Goal: Information Seeking & Learning: Learn about a topic

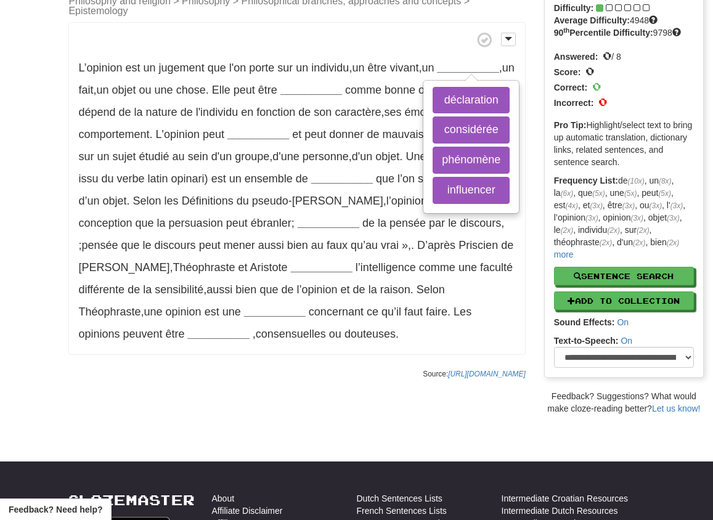
scroll to position [97, 0]
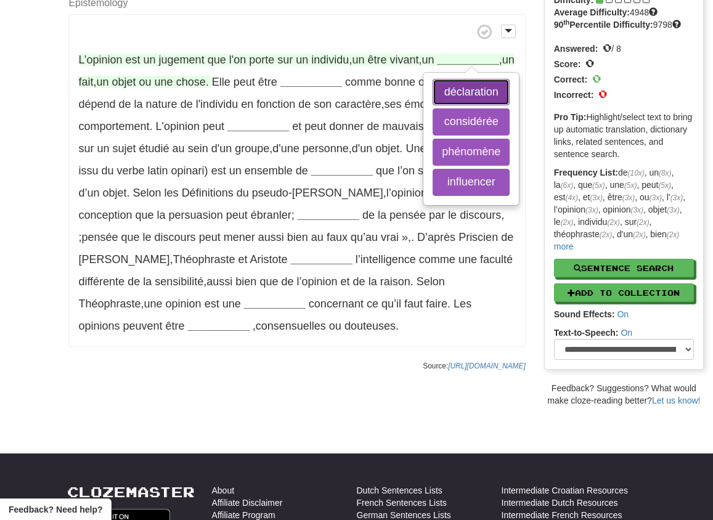
click at [499, 86] on button "déclaration" at bounding box center [471, 92] width 77 height 27
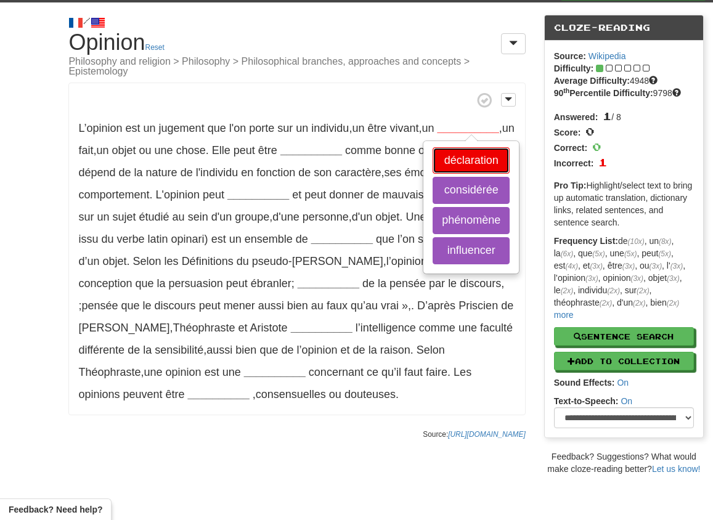
scroll to position [0, 0]
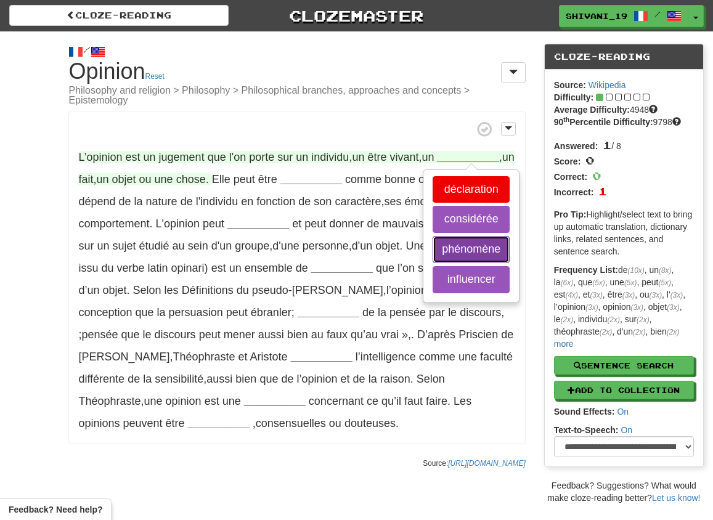
click at [481, 250] on button "phénomène" at bounding box center [471, 249] width 77 height 27
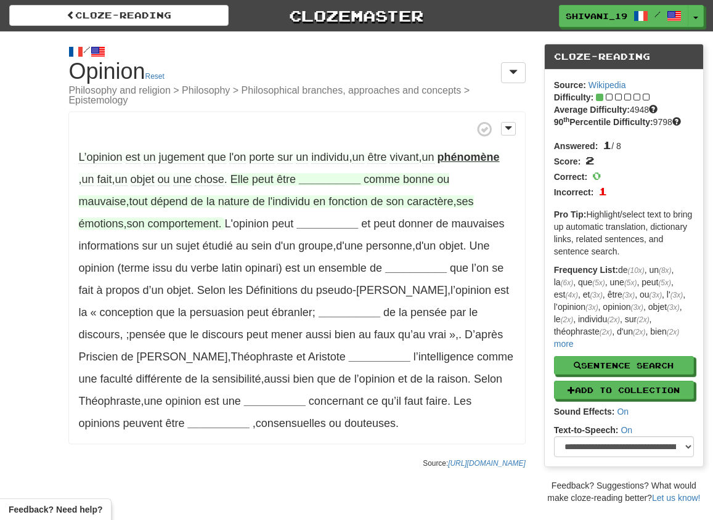
click at [329, 179] on strong "__________" at bounding box center [330, 179] width 62 height 12
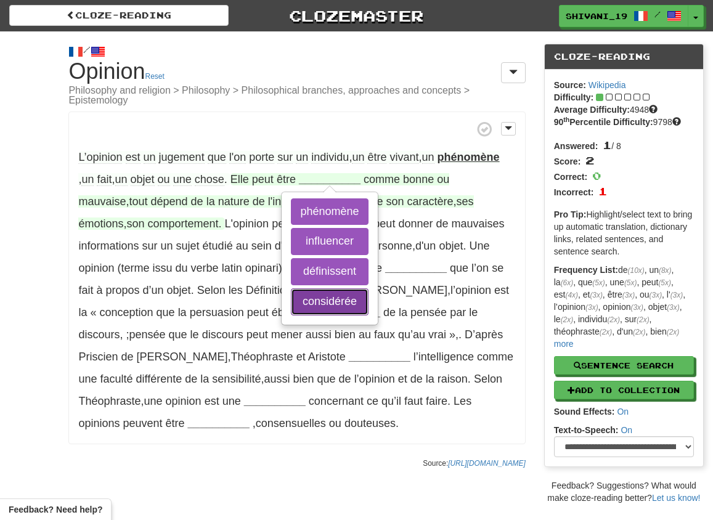
click at [362, 304] on button "considérée" at bounding box center [329, 302] width 77 height 27
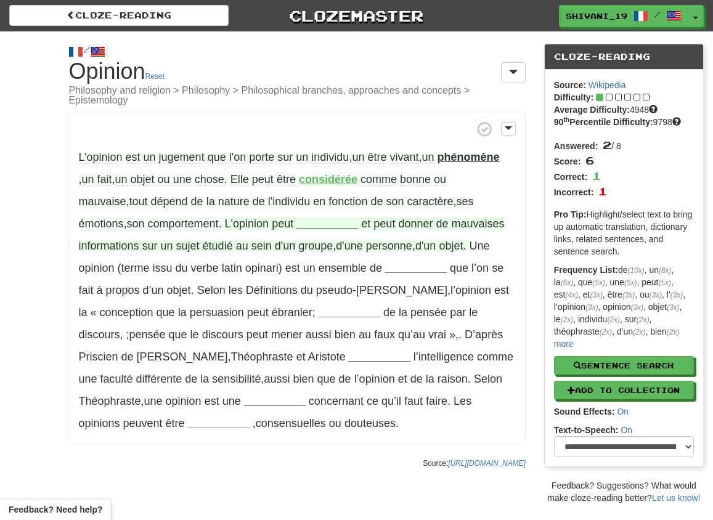
click at [297, 228] on strong "__________" at bounding box center [328, 224] width 62 height 12
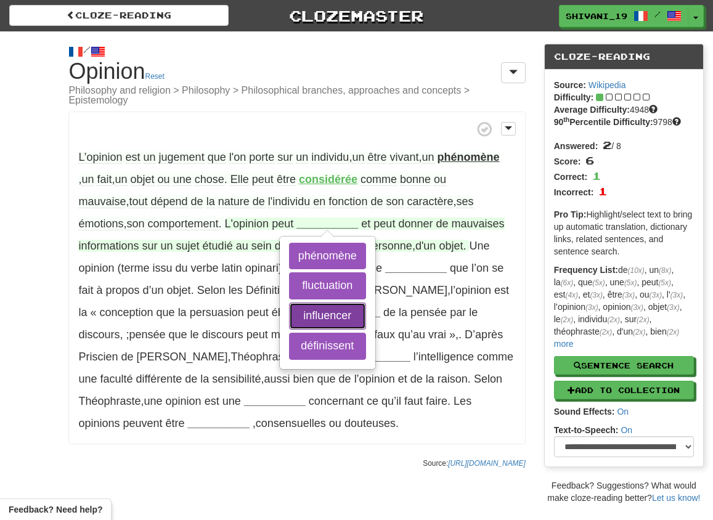
click at [289, 305] on button "influencer" at bounding box center [327, 316] width 77 height 27
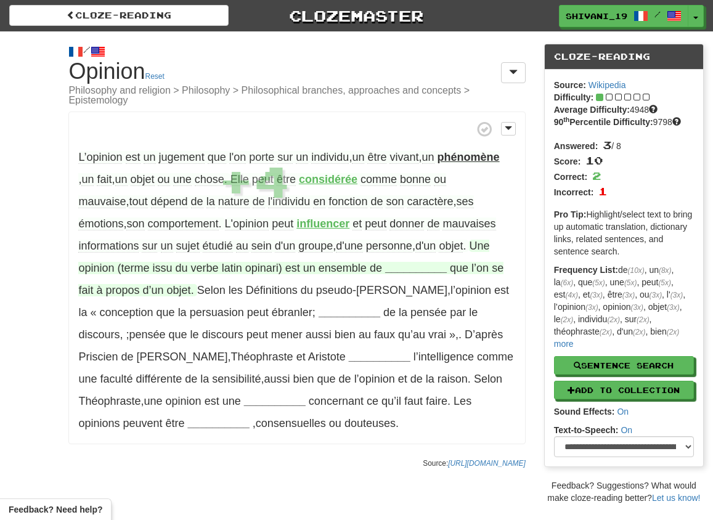
click at [385, 268] on strong "__________" at bounding box center [416, 268] width 62 height 12
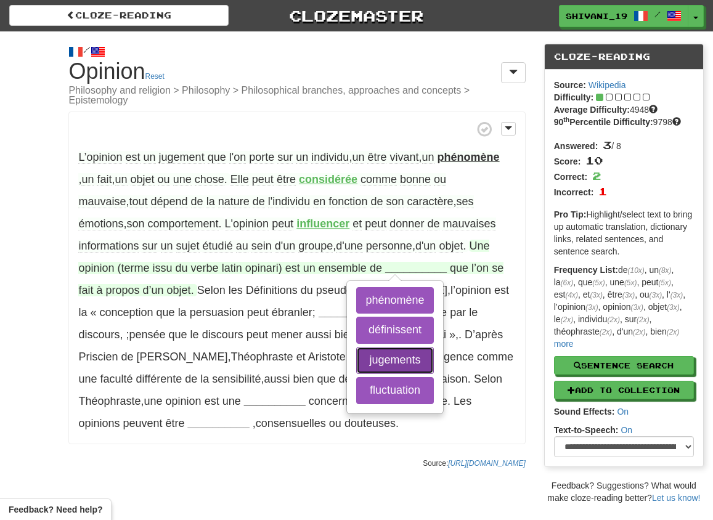
click at [356, 368] on button "jugements" at bounding box center [394, 360] width 77 height 27
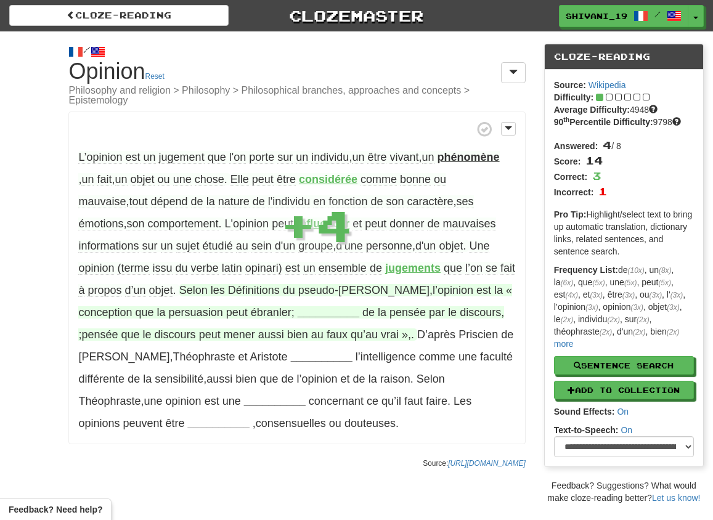
click at [298, 310] on strong "__________" at bounding box center [329, 312] width 62 height 12
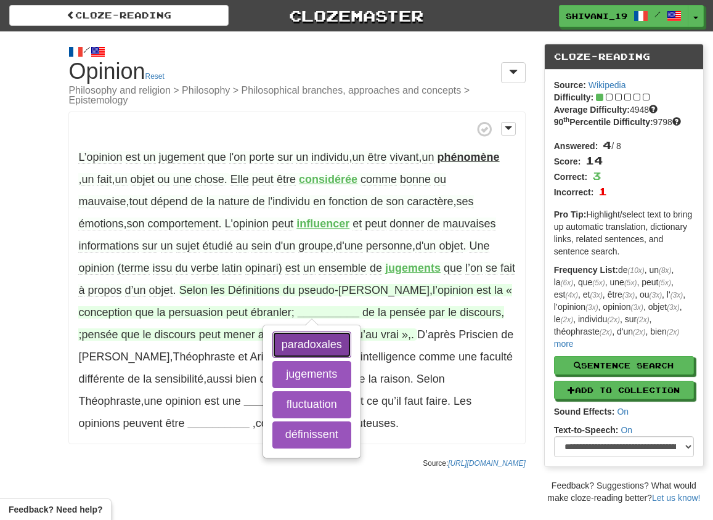
click at [273, 346] on button "paradoxales" at bounding box center [312, 345] width 79 height 27
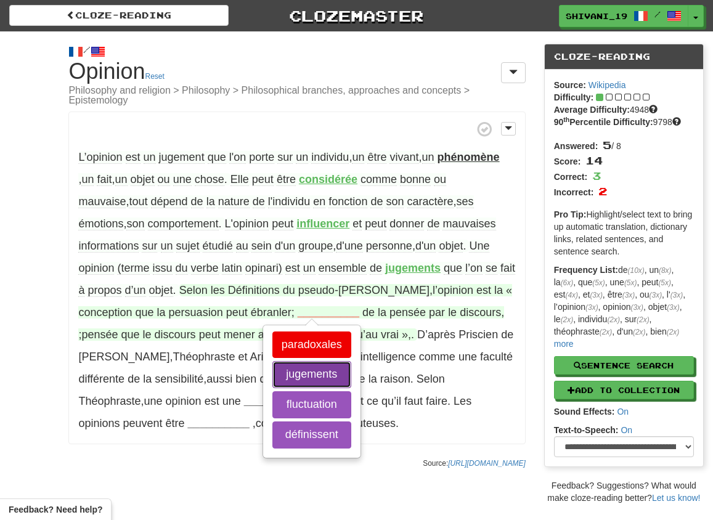
click at [273, 374] on button "jugements" at bounding box center [312, 374] width 79 height 27
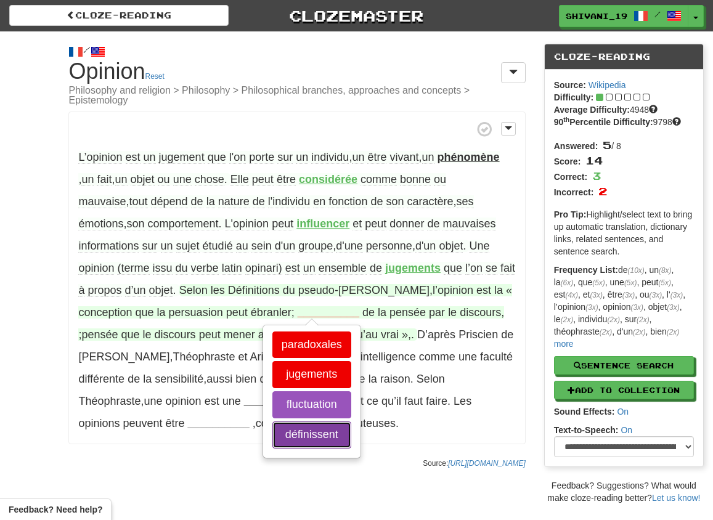
click at [273, 428] on button "définissent" at bounding box center [312, 435] width 79 height 27
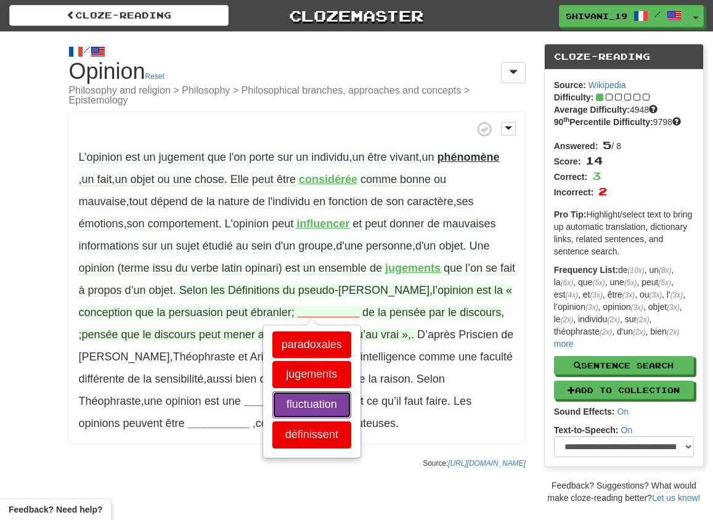
click at [273, 405] on button "fluctuation" at bounding box center [312, 405] width 79 height 27
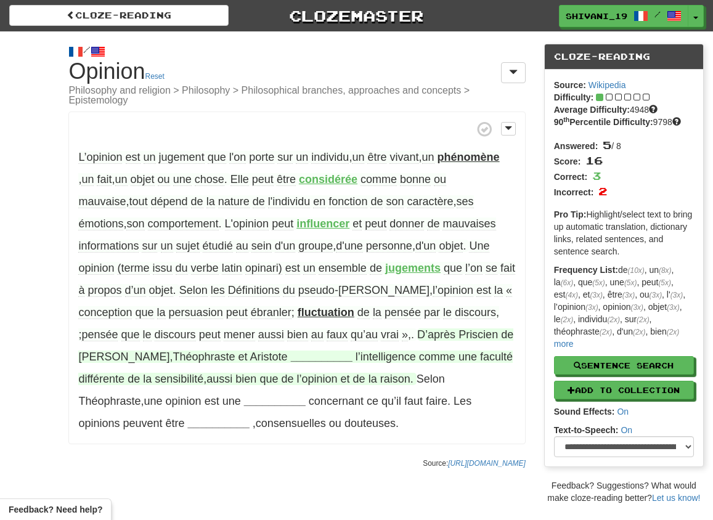
click at [291, 358] on strong "__________" at bounding box center [322, 357] width 62 height 12
